Goal: Use online tool/utility: Utilize a website feature to perform a specific function

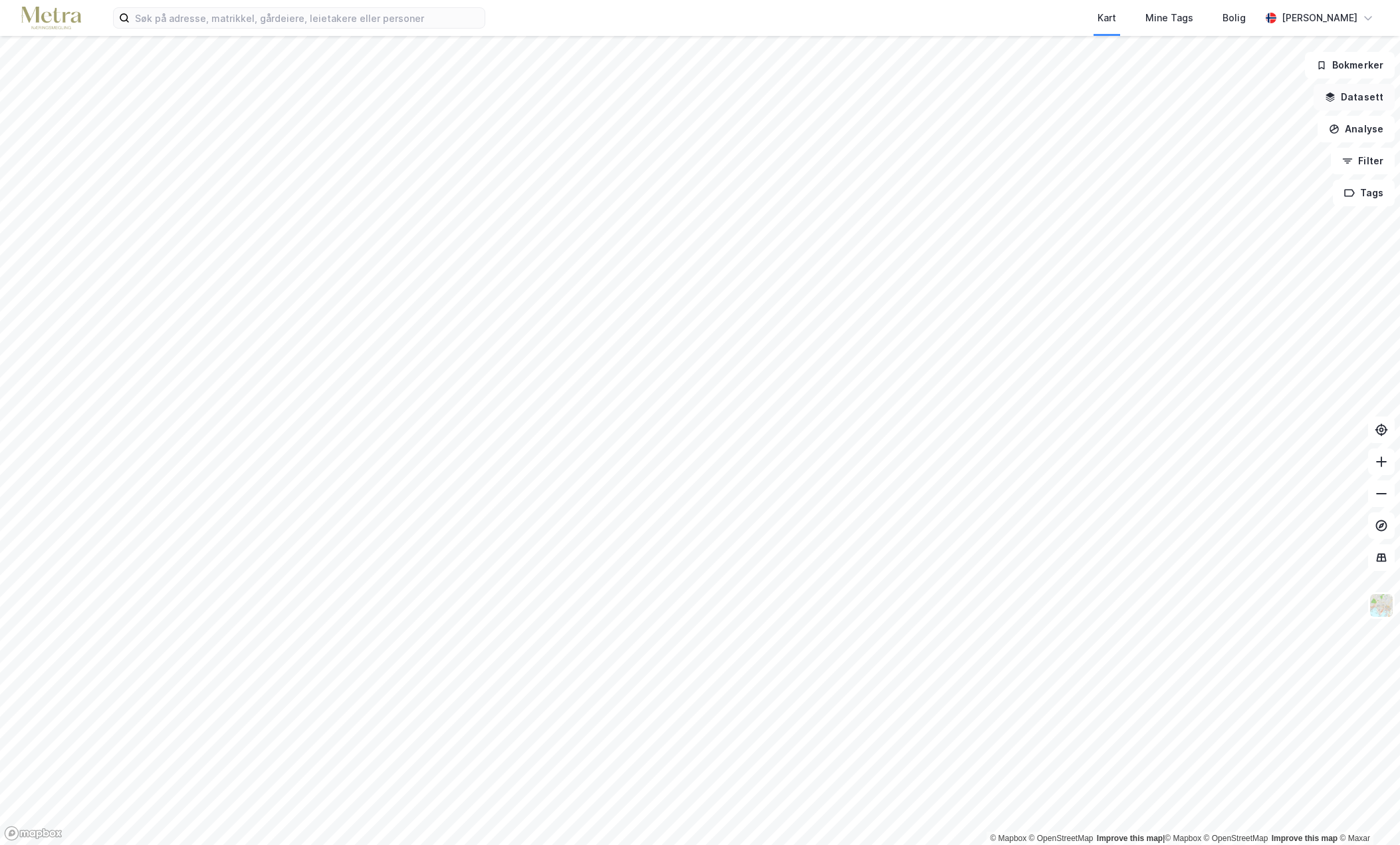
click at [1349, 100] on button "Datasett" at bounding box center [1354, 97] width 81 height 27
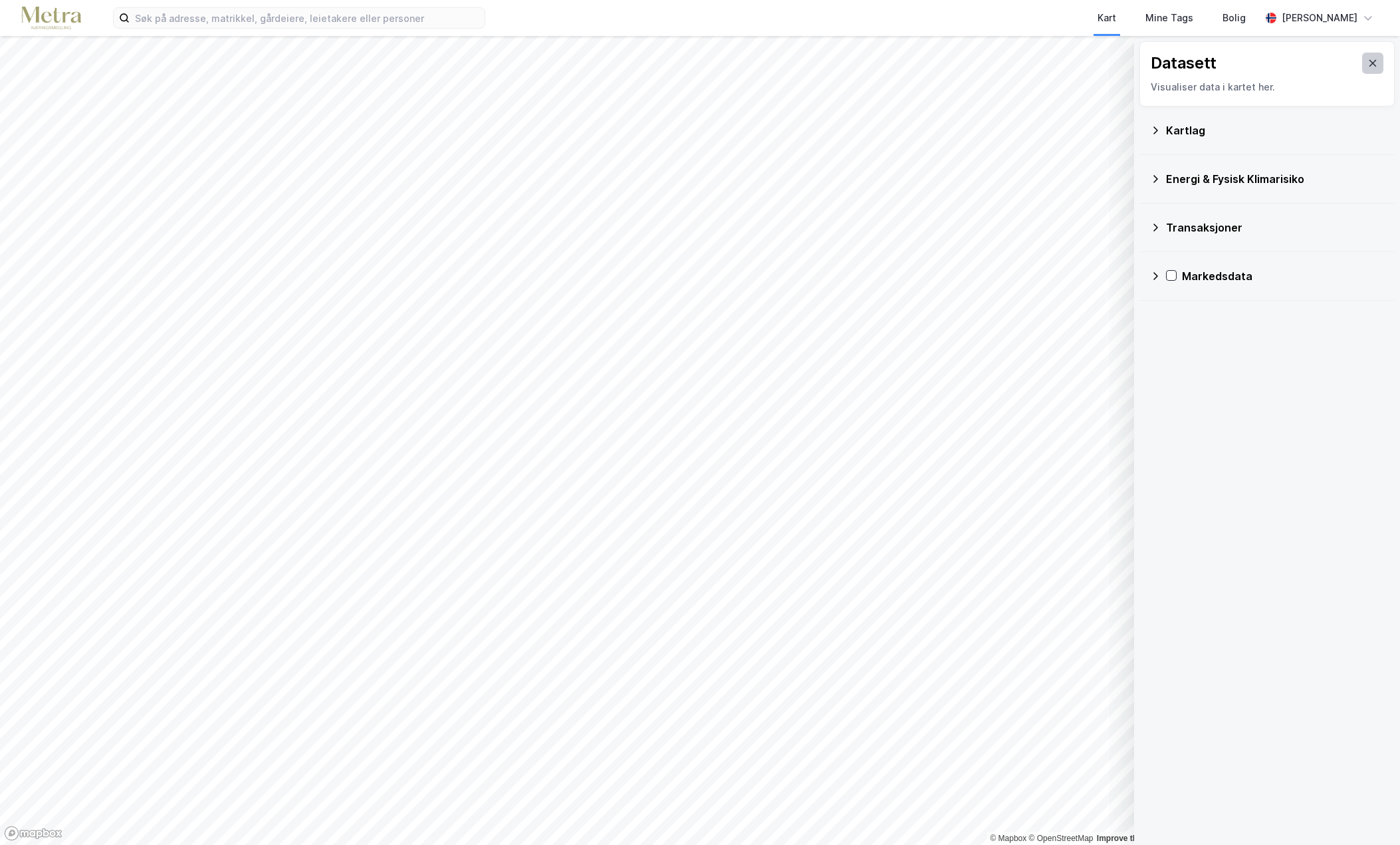
click at [1354, 53] on div "Datasett" at bounding box center [1266, 63] width 233 height 21
click at [1368, 67] on icon at bounding box center [1373, 64] width 11 height 11
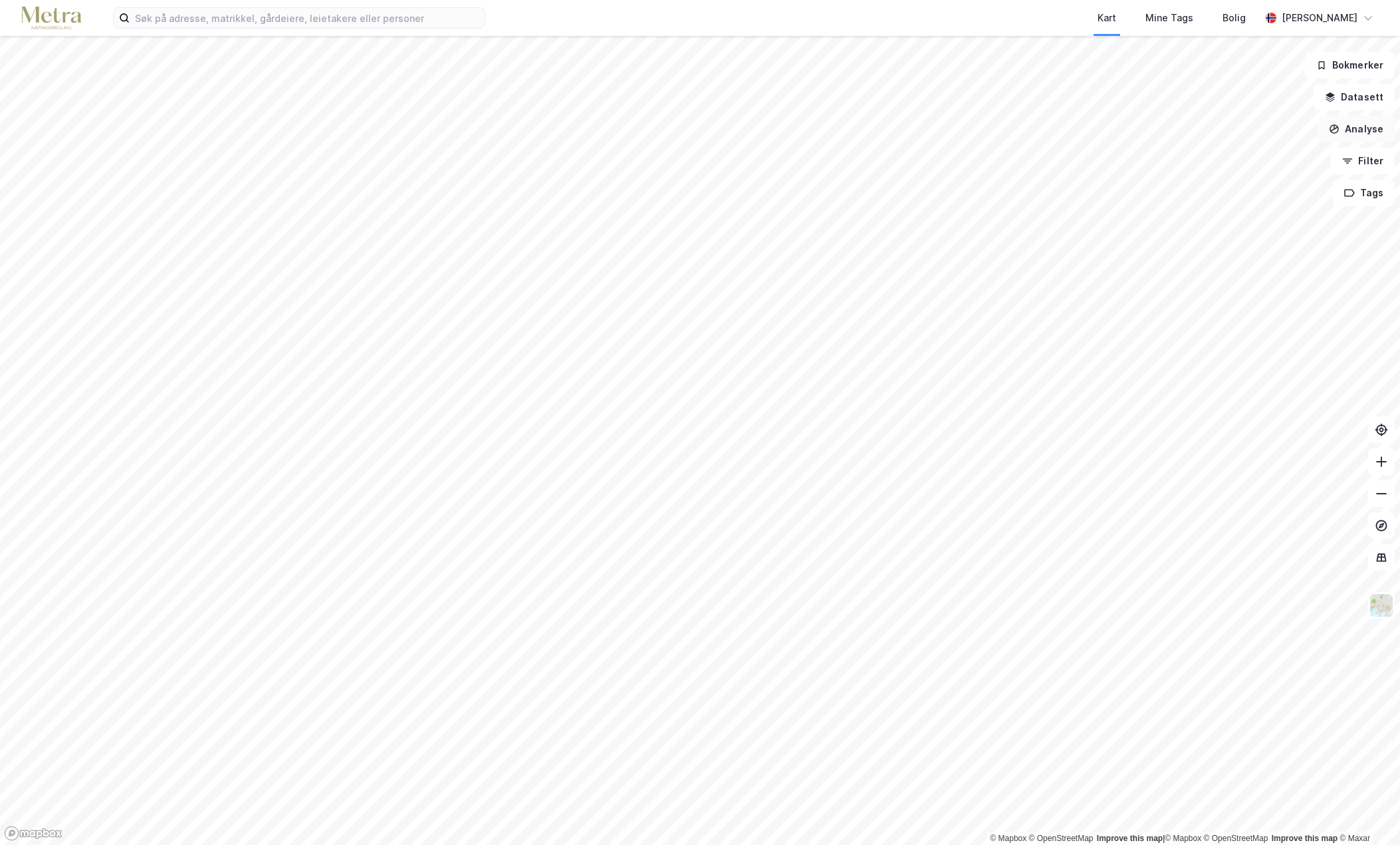
click at [1354, 130] on button "Analyse" at bounding box center [1357, 129] width 77 height 27
click at [1212, 155] on div "Tegn område" at bounding box center [1241, 158] width 116 height 11
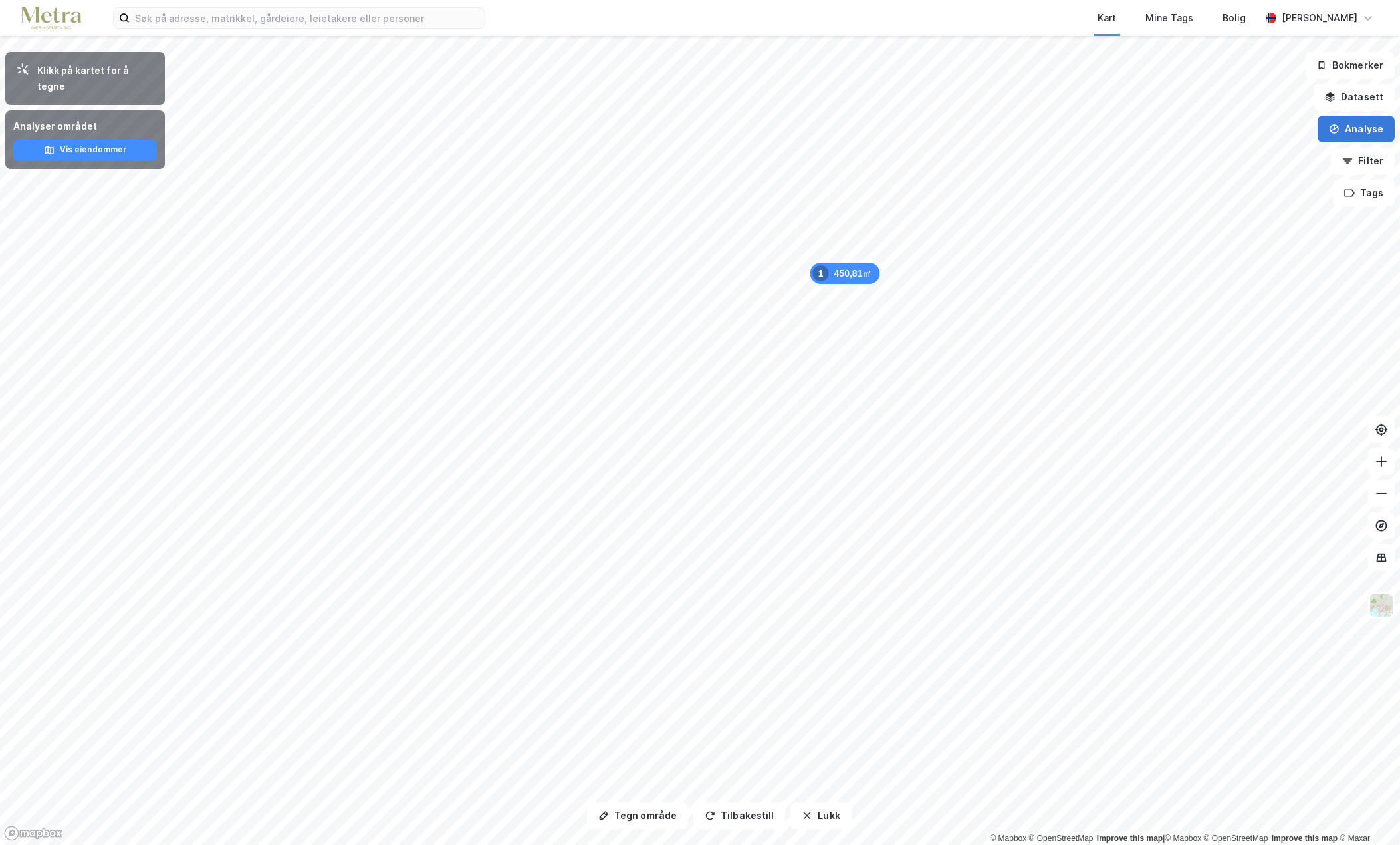
click at [1349, 135] on button "Analyse" at bounding box center [1357, 129] width 77 height 27
click at [1237, 159] on div "Tegn område" at bounding box center [1241, 158] width 116 height 11
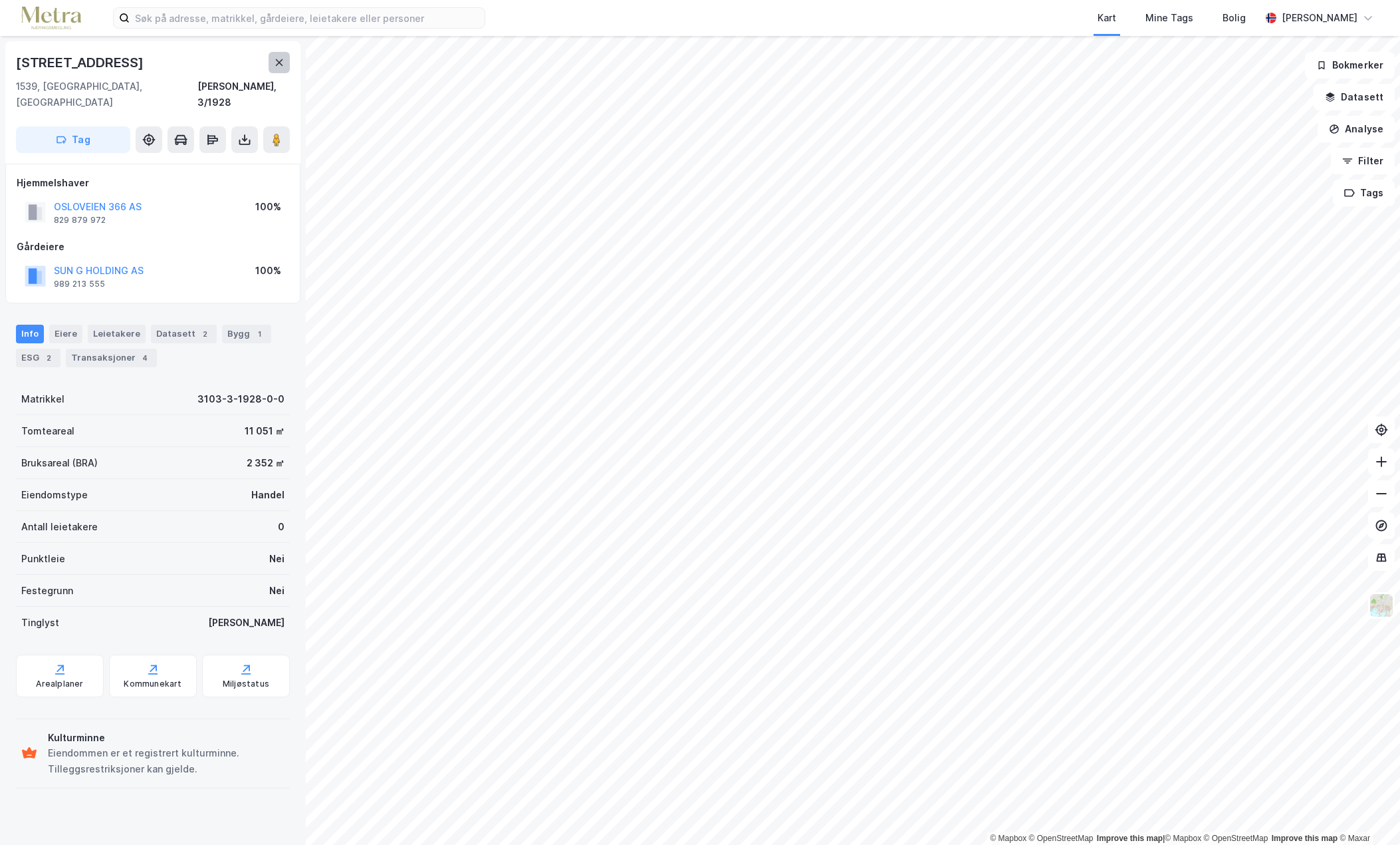
click at [280, 70] on button at bounding box center [279, 62] width 21 height 21
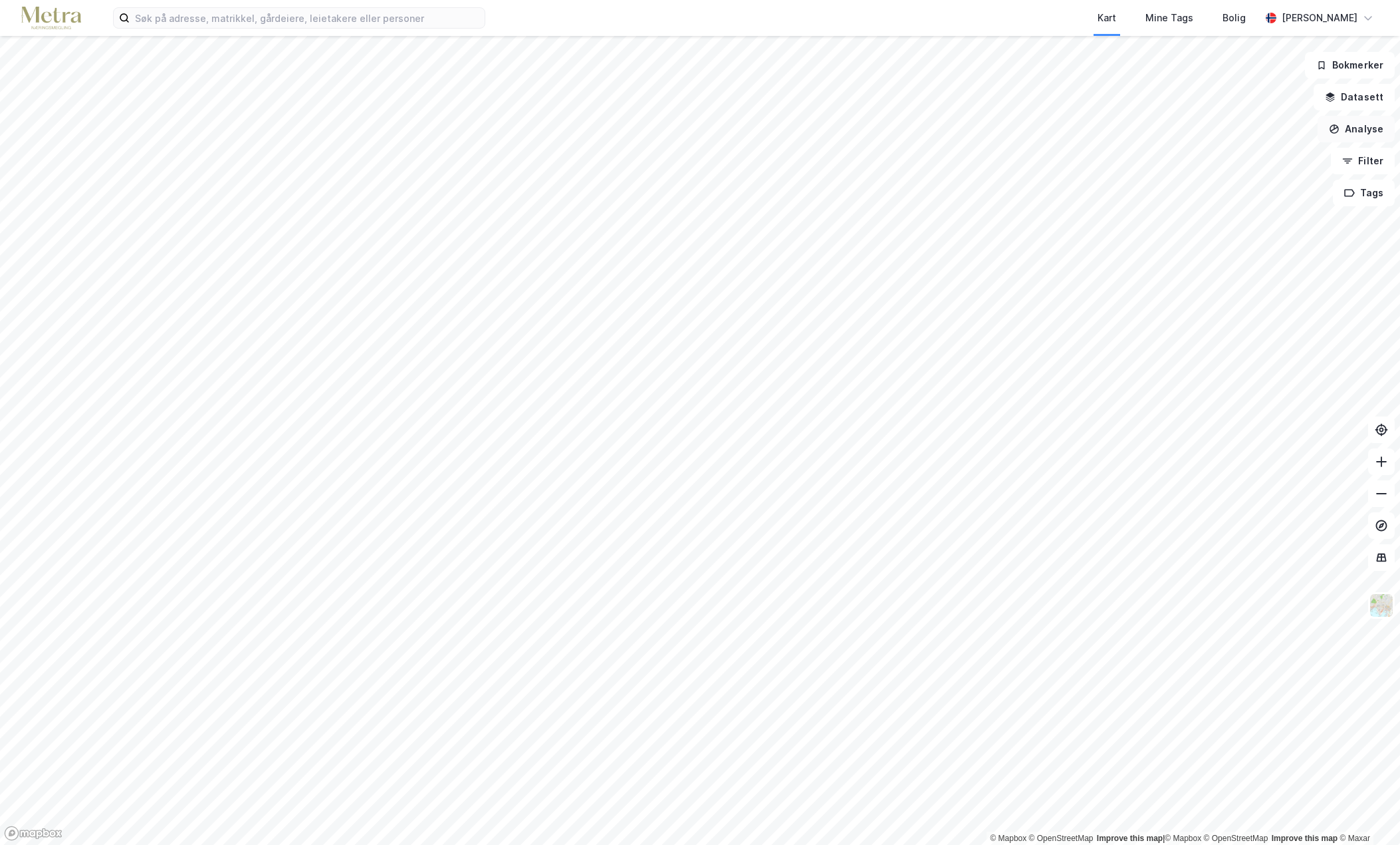
click at [1372, 136] on button "Analyse" at bounding box center [1357, 129] width 77 height 27
click at [1243, 154] on div "Tegn område" at bounding box center [1241, 158] width 116 height 11
